Goal: Task Accomplishment & Management: Complete application form

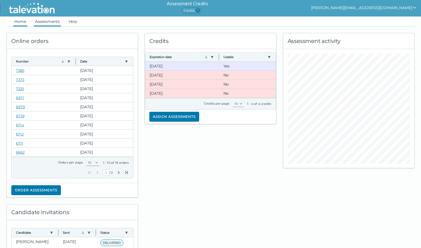
click at [56, 22] on link "Assessments" at bounding box center [47, 22] width 27 height 10
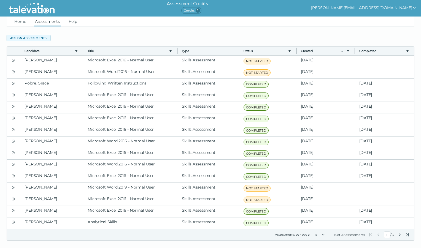
click at [30, 38] on button "Assign assessments" at bounding box center [29, 38] width 44 height 7
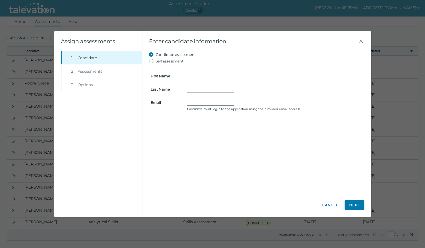
click at [204, 77] on input "First Name" at bounding box center [210, 76] width 47 height 7
type input "Jordan"
type input "[PERSON_NAME]"
type input "[EMAIL_ADDRESS][PERSON_NAME][DOMAIN_NAME]"
click at [351, 203] on button "Next" at bounding box center [355, 205] width 20 height 10
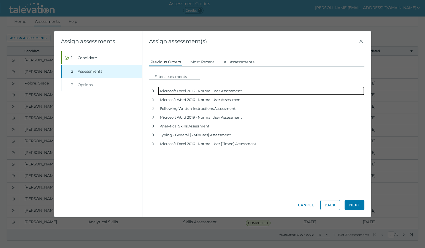
click at [154, 92] on icon "button" at bounding box center [153, 91] width 4 height 4
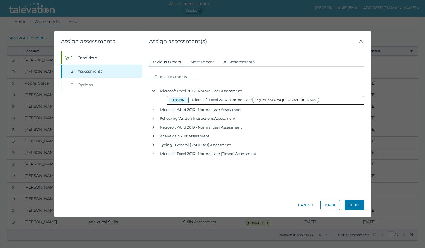
click at [183, 101] on button "Assign" at bounding box center [179, 100] width 20 height 7
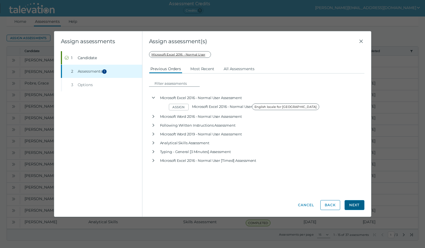
click at [350, 202] on button "Next" at bounding box center [355, 205] width 20 height 10
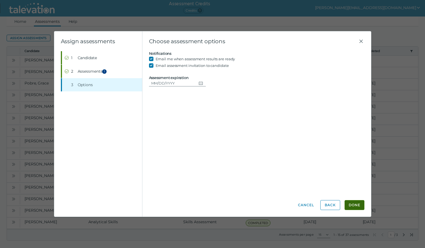
click at [351, 203] on button "Done" at bounding box center [355, 205] width 20 height 10
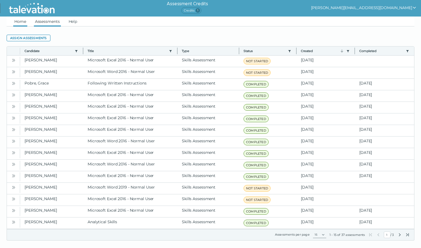
click at [22, 21] on link "Home" at bounding box center [20, 22] width 14 height 10
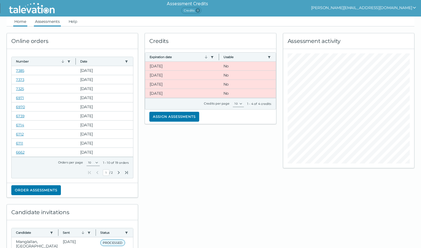
click at [56, 22] on link "Assessments" at bounding box center [47, 22] width 27 height 10
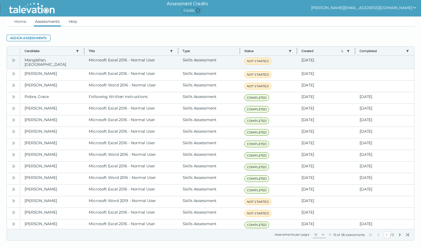
click at [13, 61] on icon "Open" at bounding box center [13, 60] width 4 height 4
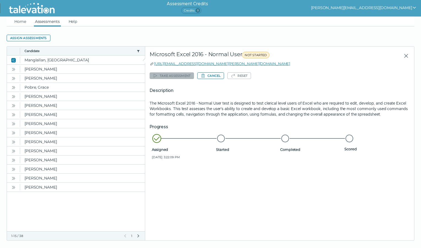
click at [415, 7] on icon "show user actions" at bounding box center [414, 8] width 4 height 4
click at [360, 18] on div "Sign out" at bounding box center [344, 18] width 33 height 7
